Goal: Book appointment/travel/reservation

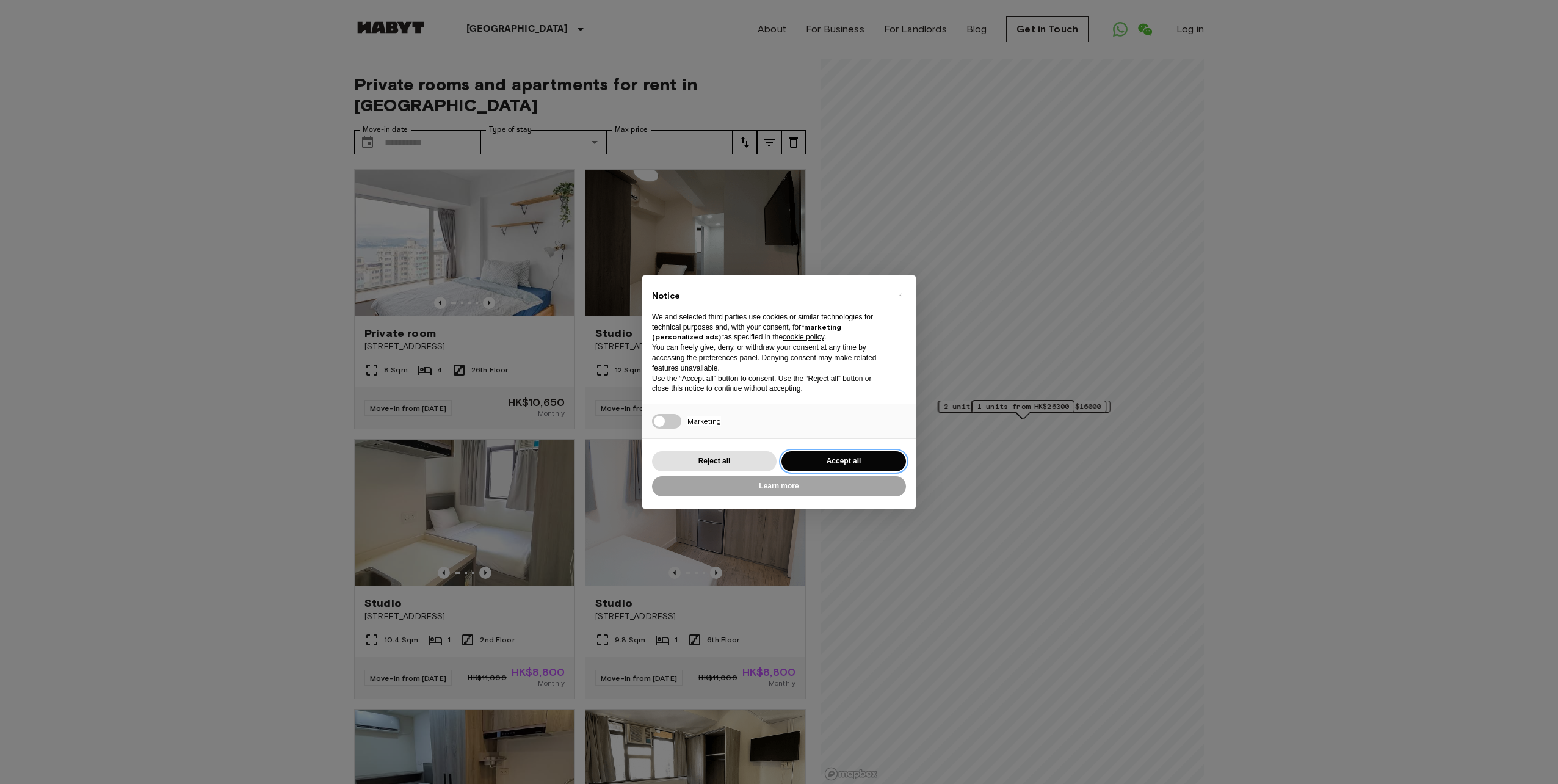
click at [835, 457] on button "Accept all" at bounding box center [843, 460] width 124 height 20
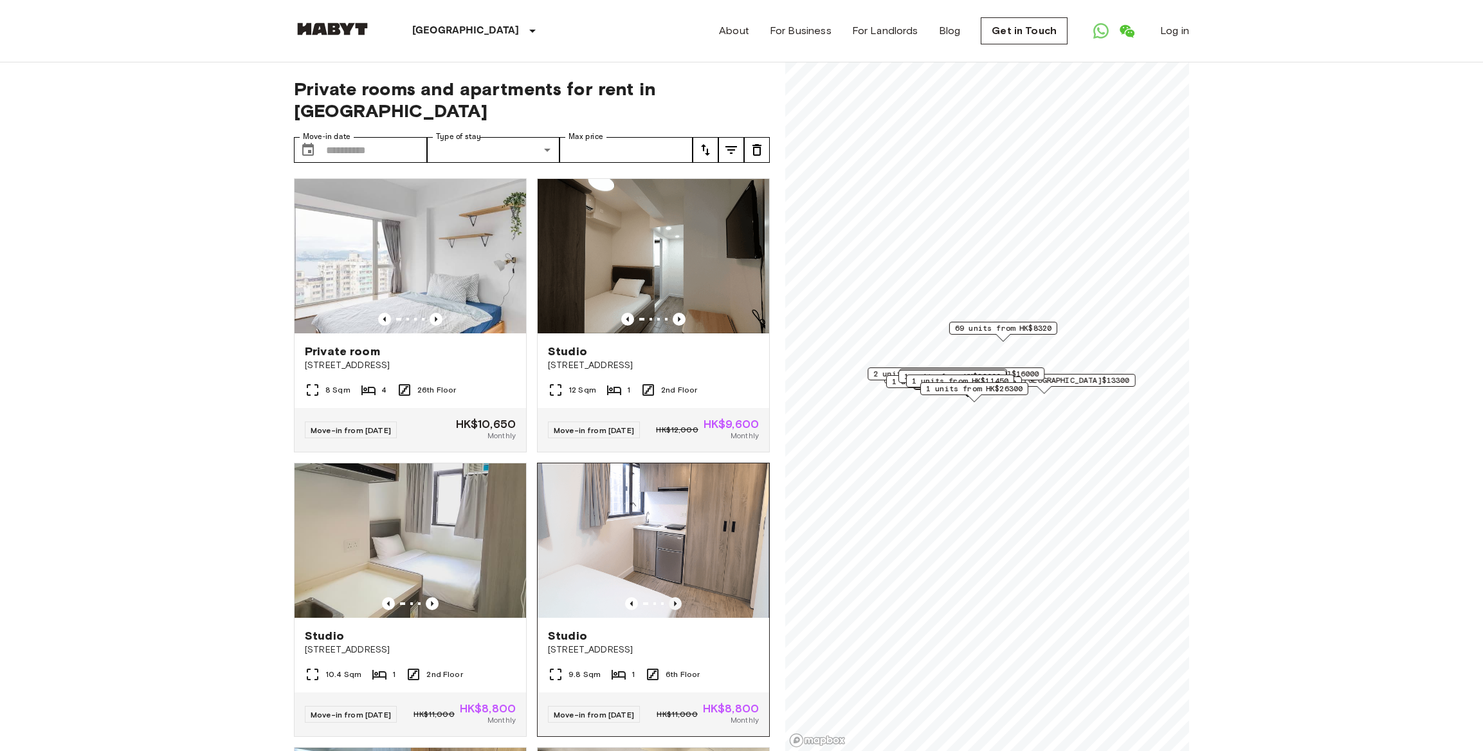
click at [671, 597] on icon "Previous image" at bounding box center [675, 603] width 13 height 13
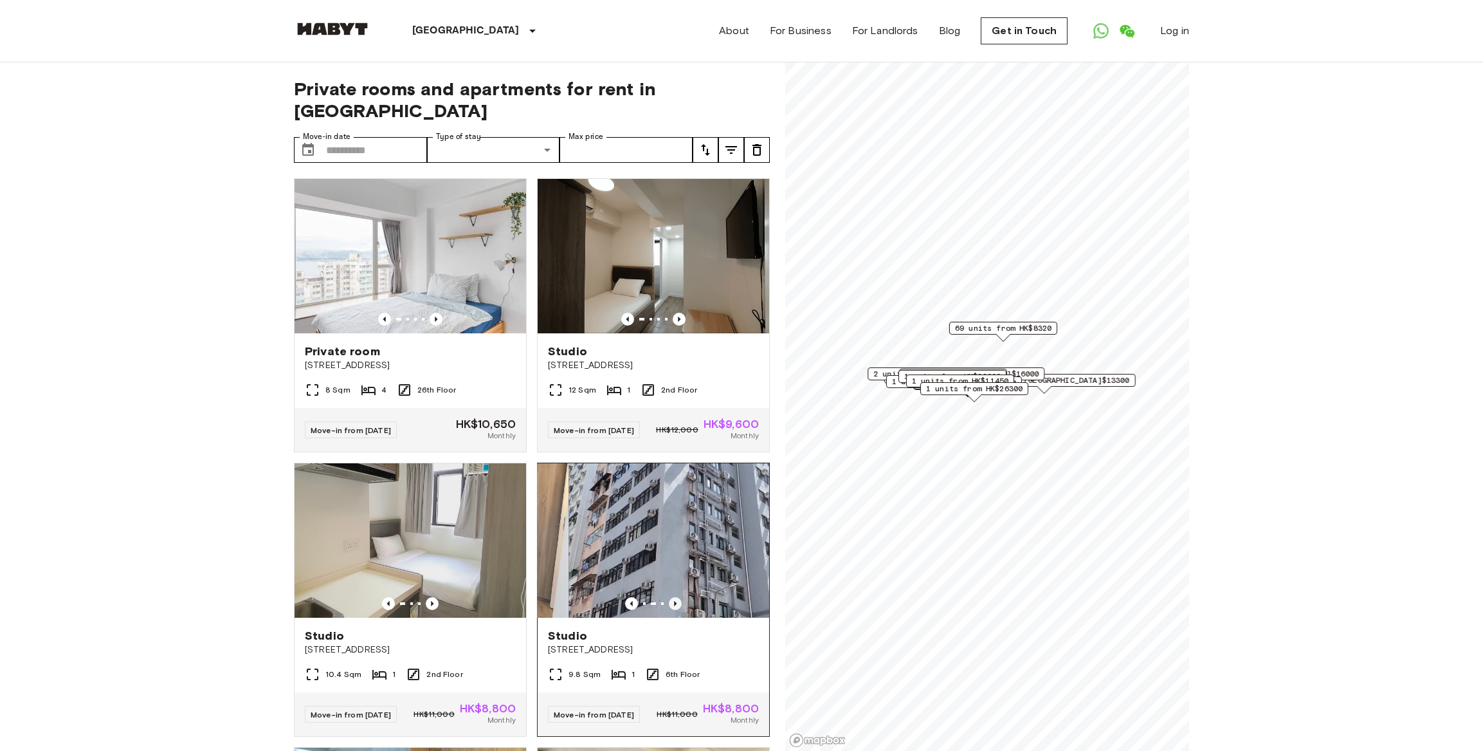
click at [671, 597] on icon "Previous image" at bounding box center [675, 603] width 13 height 13
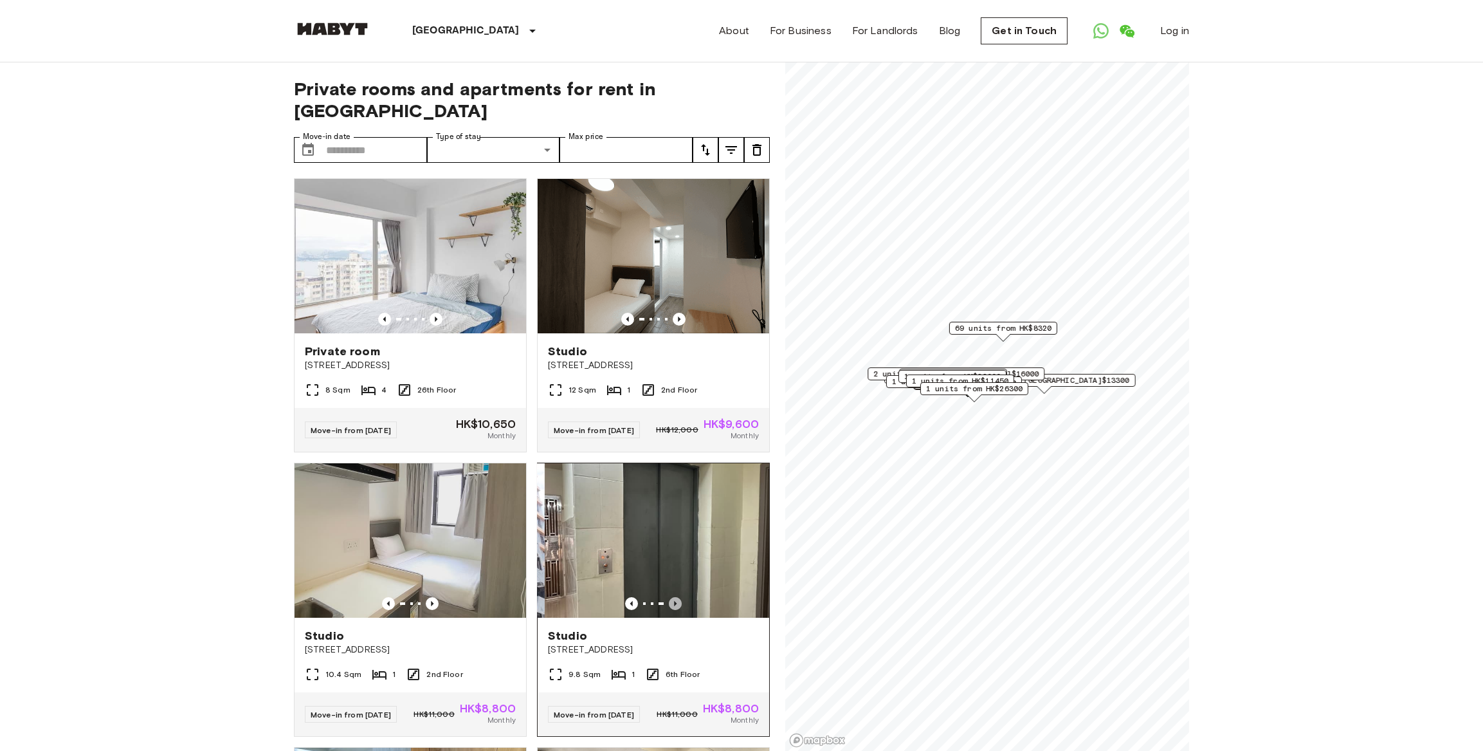
click at [671, 597] on icon "Previous image" at bounding box center [675, 603] width 13 height 13
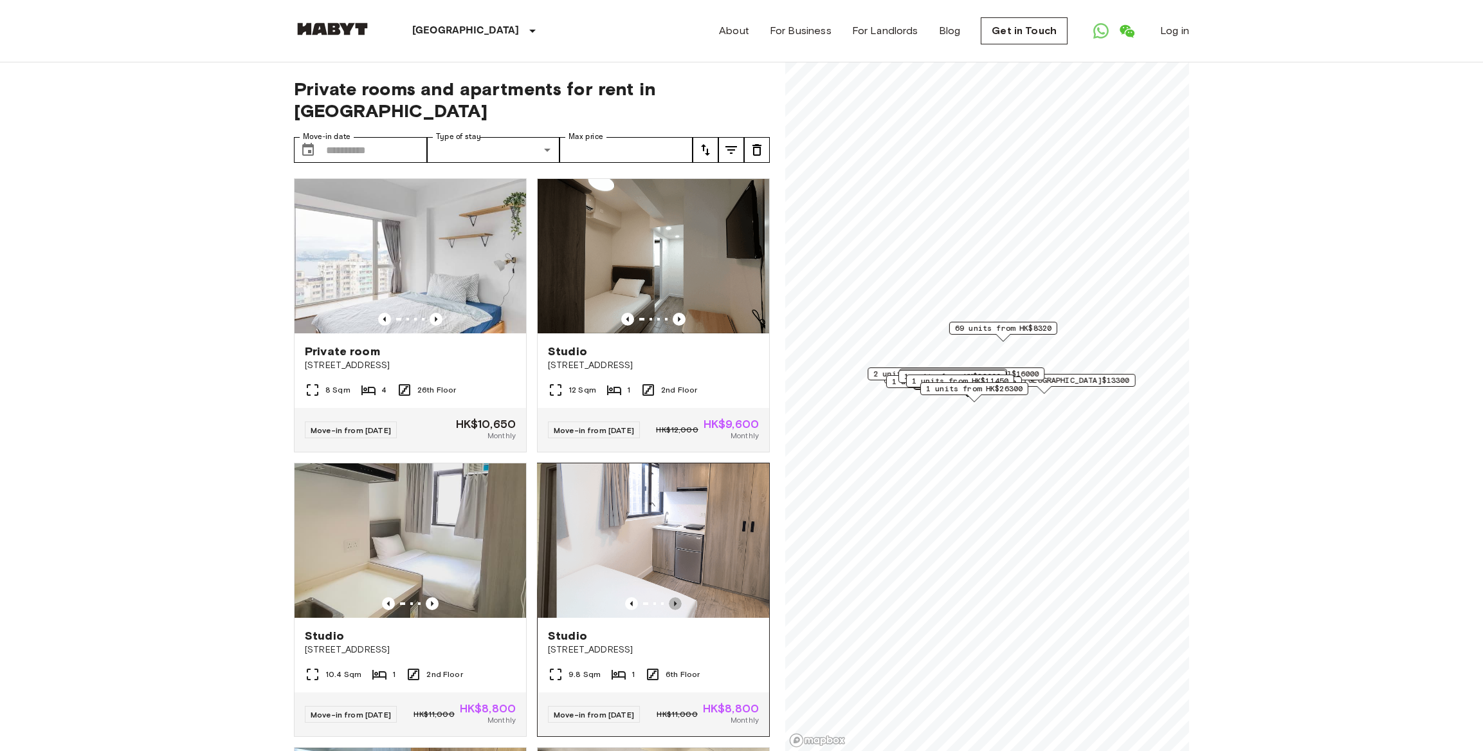
click at [671, 597] on icon "Previous image" at bounding box center [675, 603] width 13 height 13
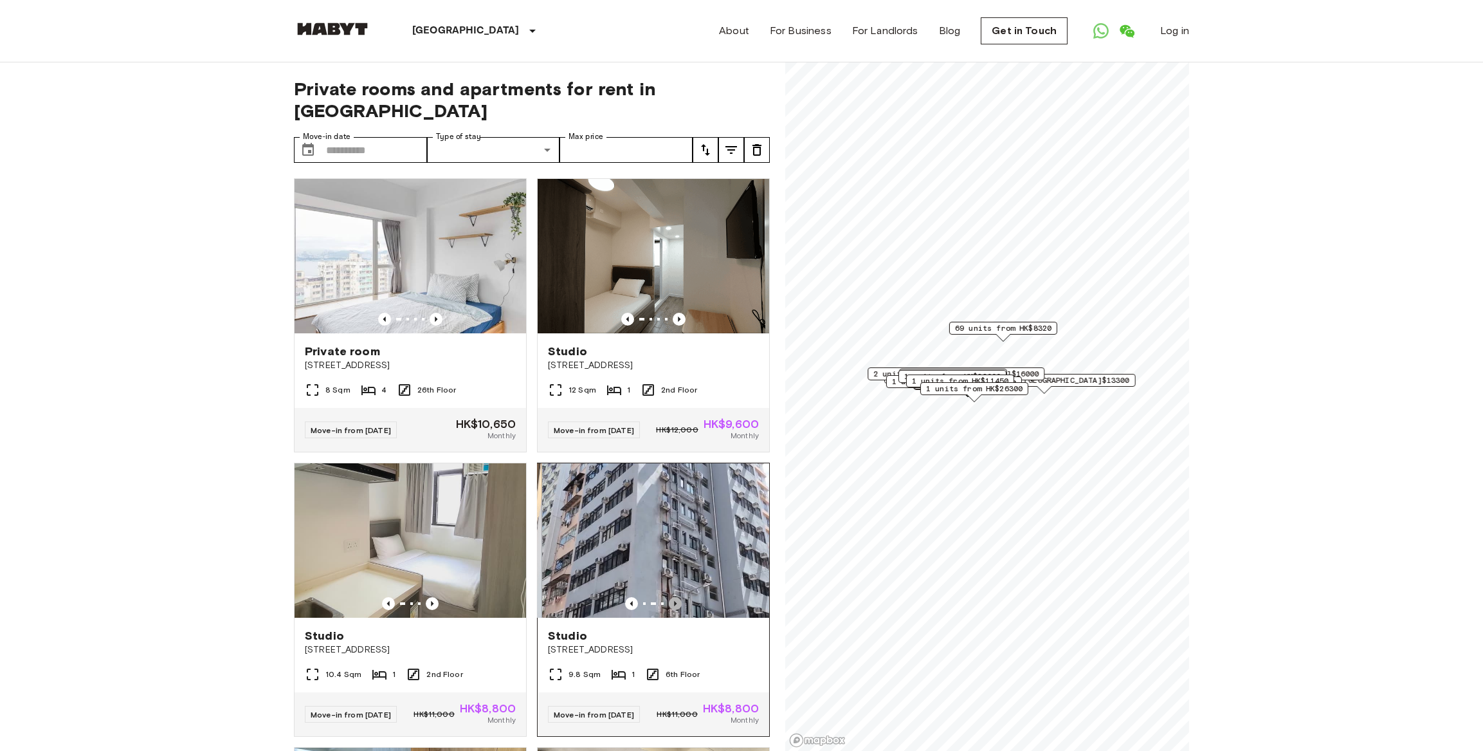
click at [671, 597] on icon "Previous image" at bounding box center [675, 603] width 13 height 13
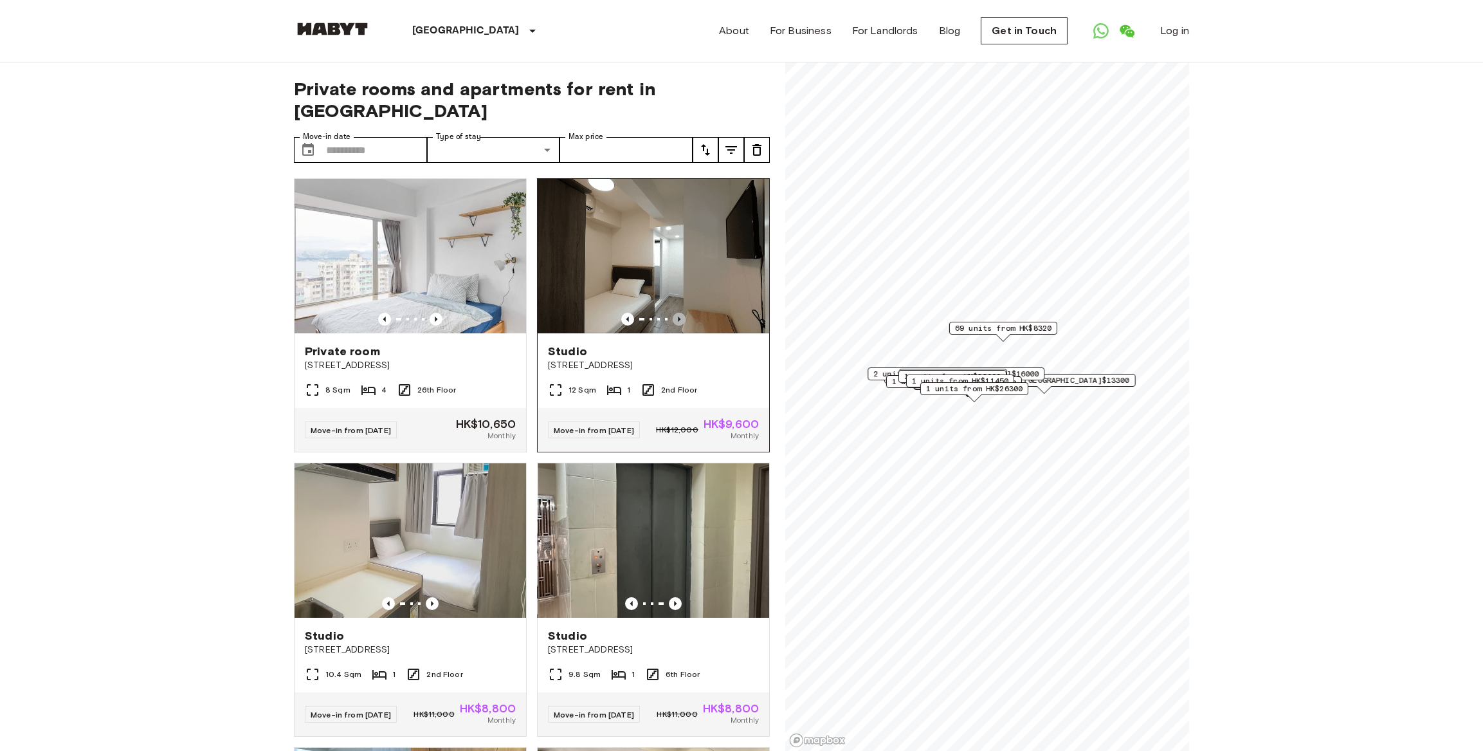
click at [675, 313] on icon "Previous image" at bounding box center [679, 319] width 13 height 13
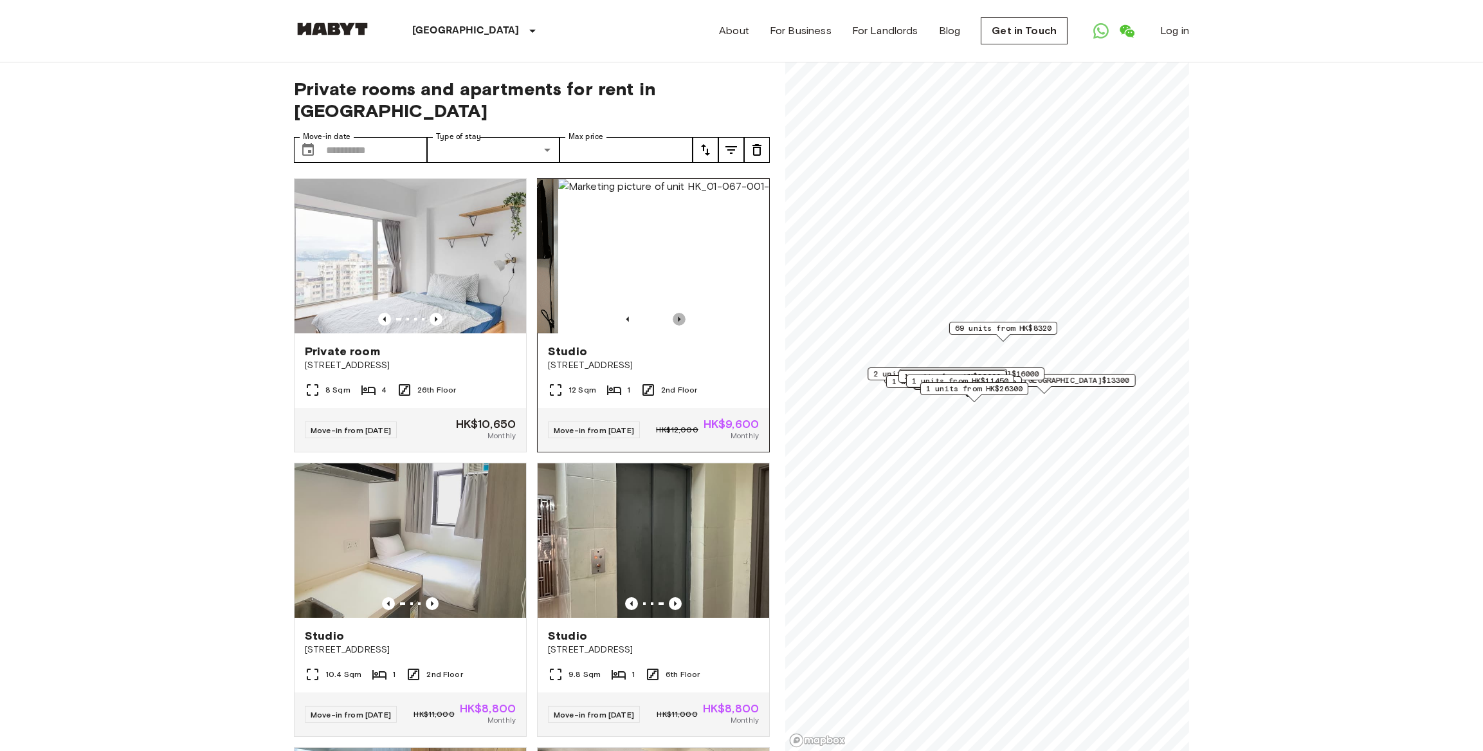
click at [675, 313] on icon "Previous image" at bounding box center [679, 319] width 13 height 13
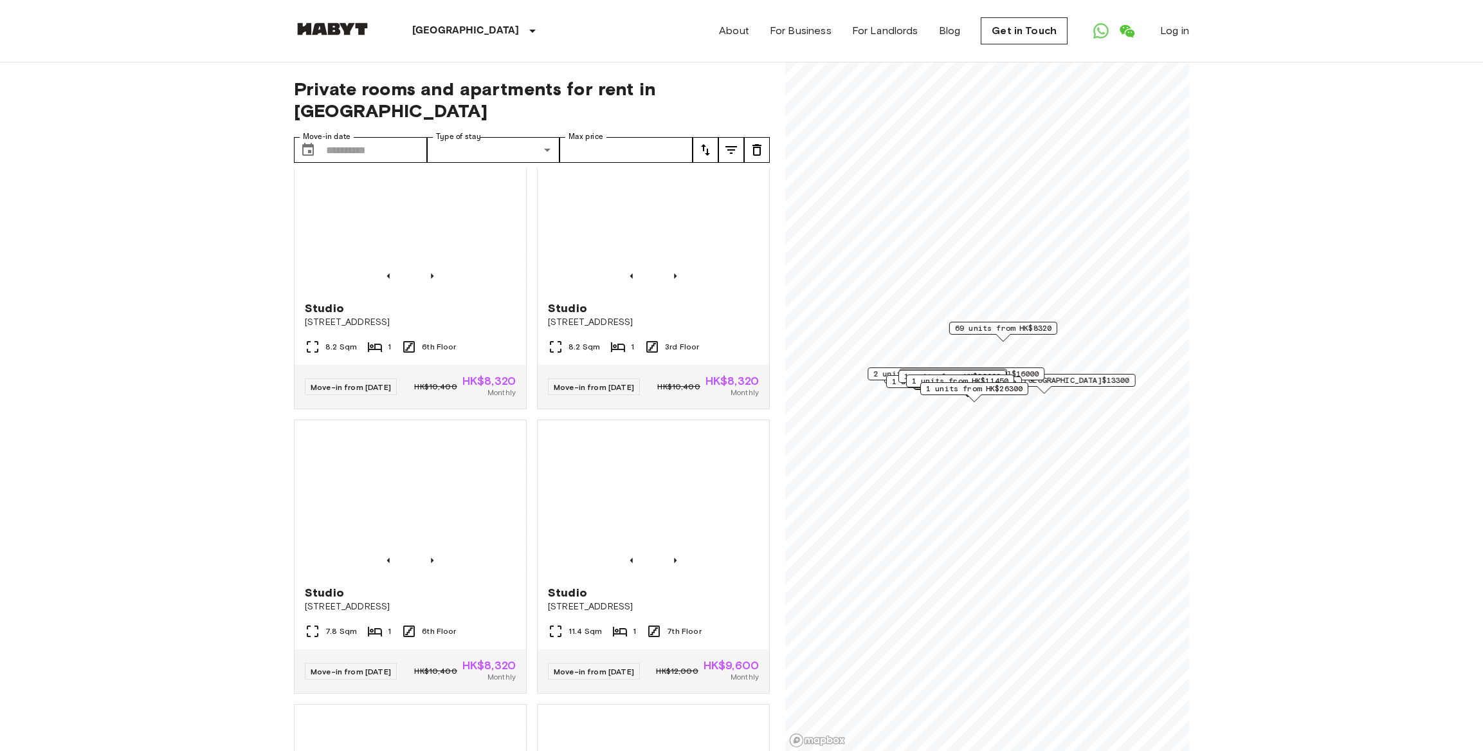
scroll to position [3097, 0]
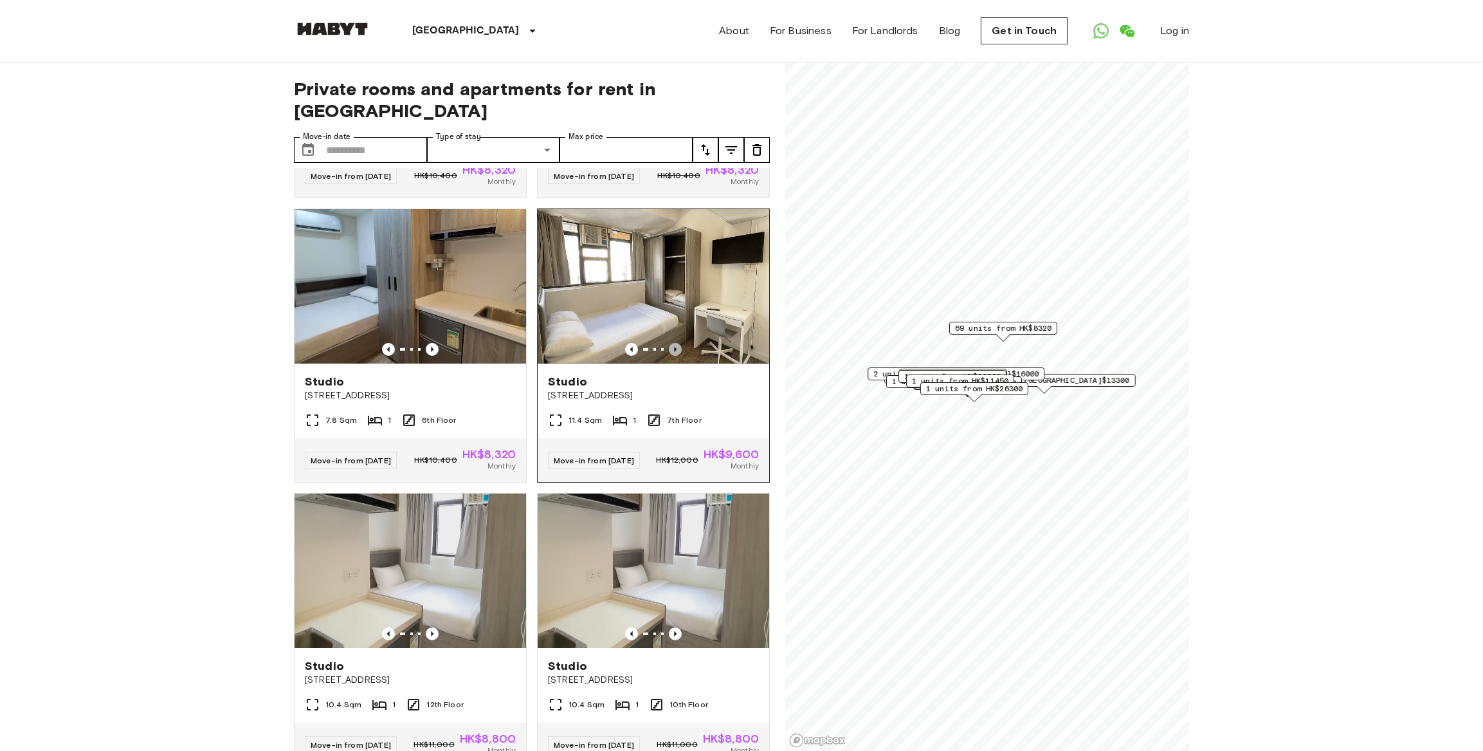
click at [669, 356] on icon "Previous image" at bounding box center [675, 349] width 13 height 13
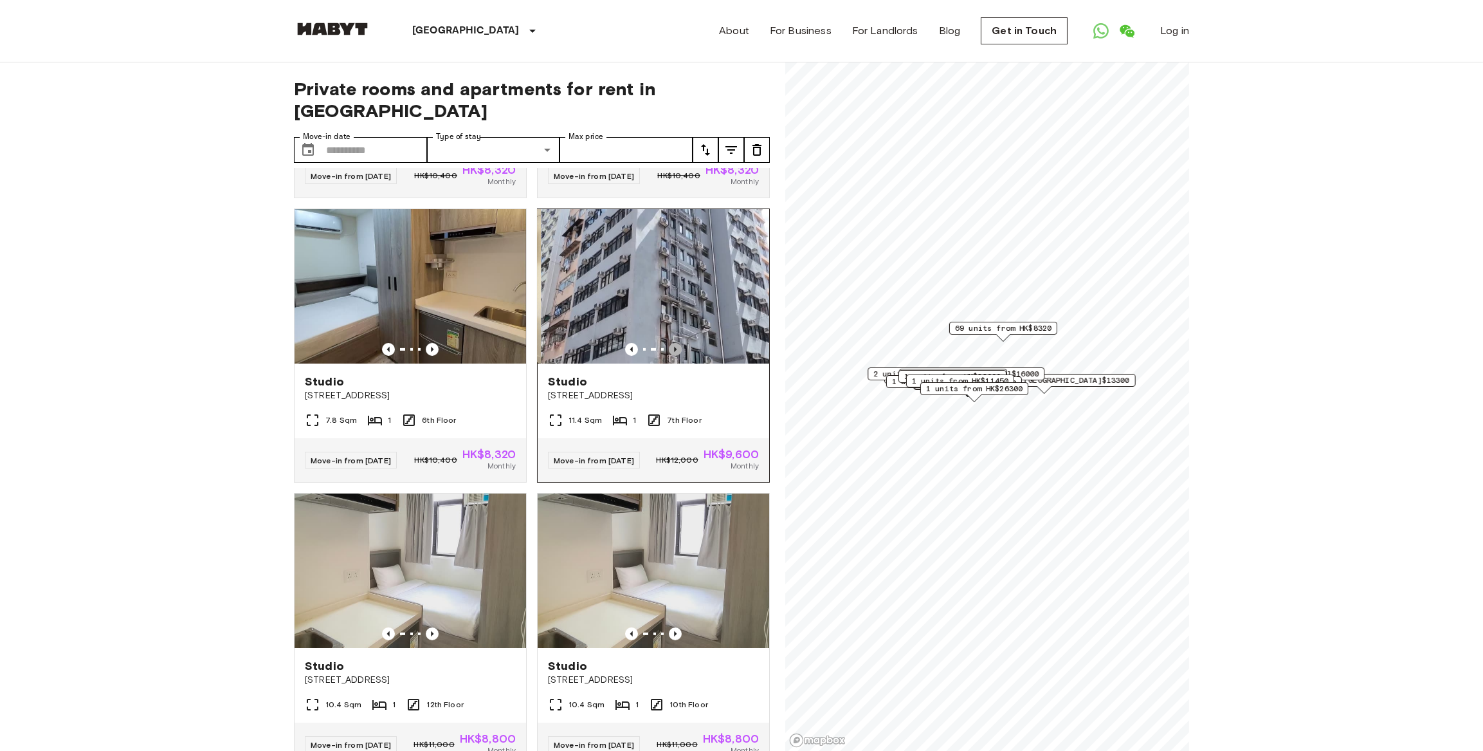
click at [669, 356] on icon "Previous image" at bounding box center [675, 349] width 13 height 13
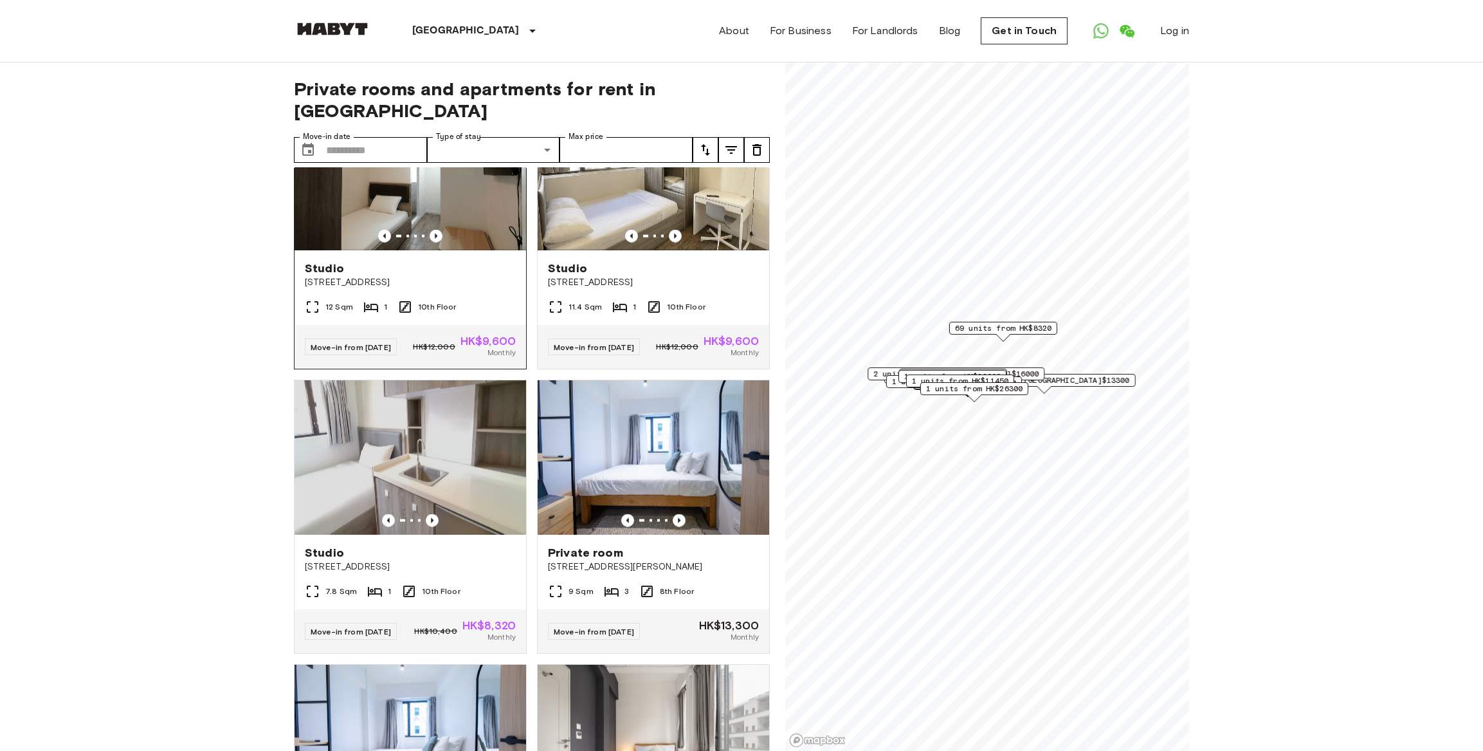
scroll to position [9157, 0]
